Goal: Register for event/course

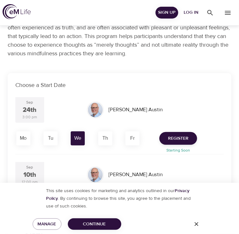
scroll to position [90, 0]
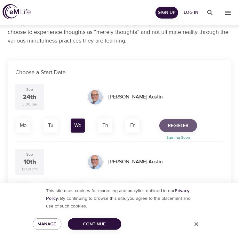
click at [180, 126] on span "Register" at bounding box center [178, 126] width 20 height 8
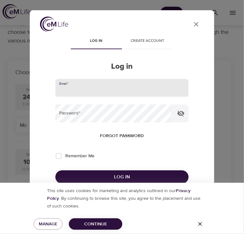
click at [69, 88] on input "email" at bounding box center [121, 88] width 133 height 18
type input "[EMAIL_ADDRESS][DOMAIN_NAME]"
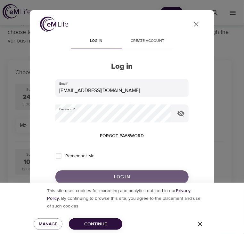
click at [146, 175] on span "Log in" at bounding box center [122, 177] width 118 height 8
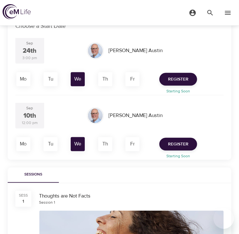
scroll to position [141, 0]
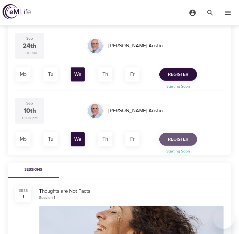
click at [168, 142] on button "Register" at bounding box center [178, 139] width 38 height 13
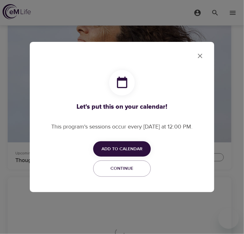
checkbox input "true"
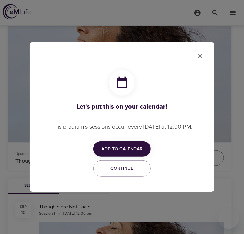
click at [199, 56] on icon "close" at bounding box center [200, 56] width 8 height 8
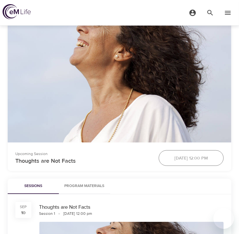
click at [168, 158] on div "[DATE] 12:00 pm" at bounding box center [191, 159] width 73 height 24
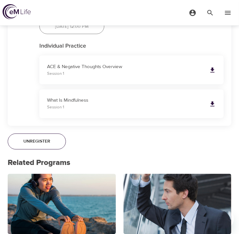
scroll to position [512, 0]
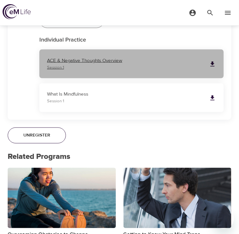
click at [211, 58] on div at bounding box center [213, 64] width 12 height 12
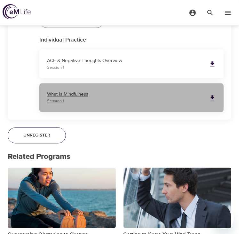
click at [153, 101] on p "Session 1" at bounding box center [125, 102] width 157 height 6
